Goal: Find specific page/section: Find specific page/section

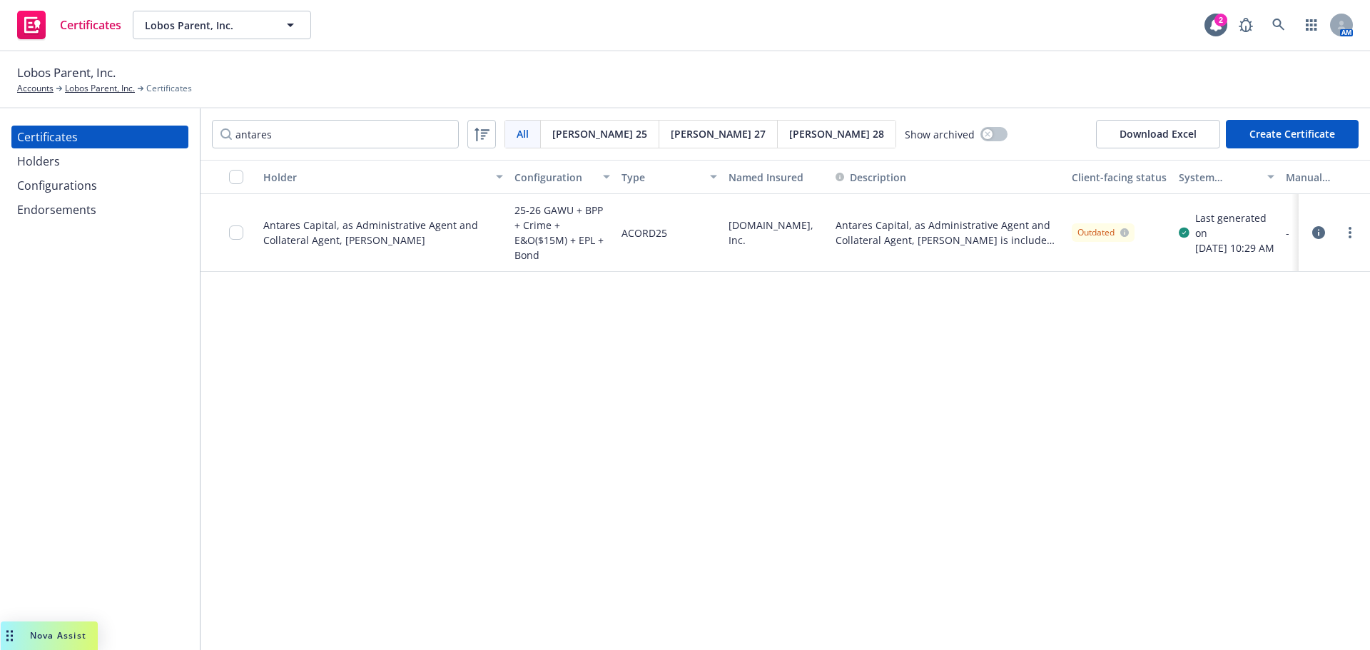
click at [133, 275] on div "Certificates Holders Configurations Endorsements" at bounding box center [100, 379] width 200 height 542
